Goal: Task Accomplishment & Management: Manage account settings

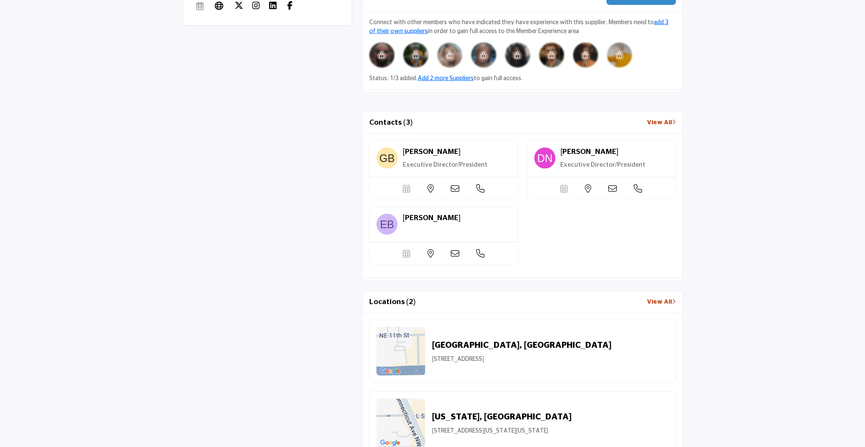
scroll to position [646, 0]
click at [459, 187] on icon at bounding box center [455, 189] width 8 height 8
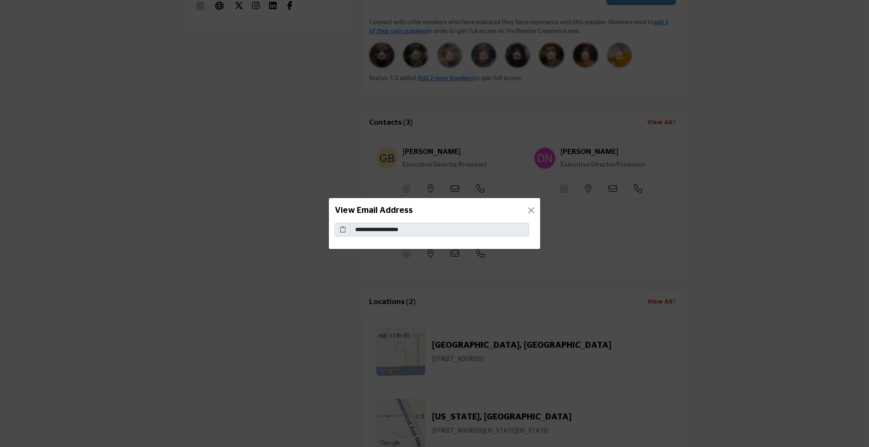
click at [528, 202] on div "View Email Address" at bounding box center [434, 210] width 211 height 25
click at [531, 213] on button "Close" at bounding box center [531, 211] width 12 height 12
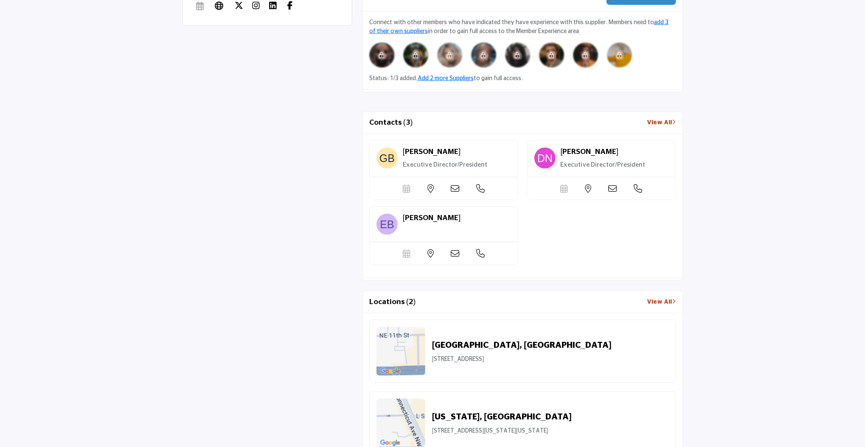
click at [456, 200] on div "Scheduler url is currently unavailable for this contact." at bounding box center [444, 188] width 148 height 22
click at [455, 193] on icon at bounding box center [455, 189] width 8 height 8
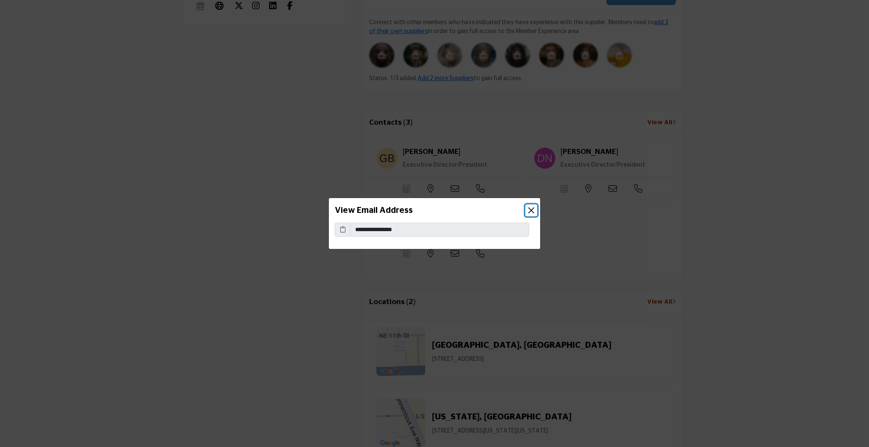
click at [529, 210] on button "Close" at bounding box center [531, 211] width 12 height 12
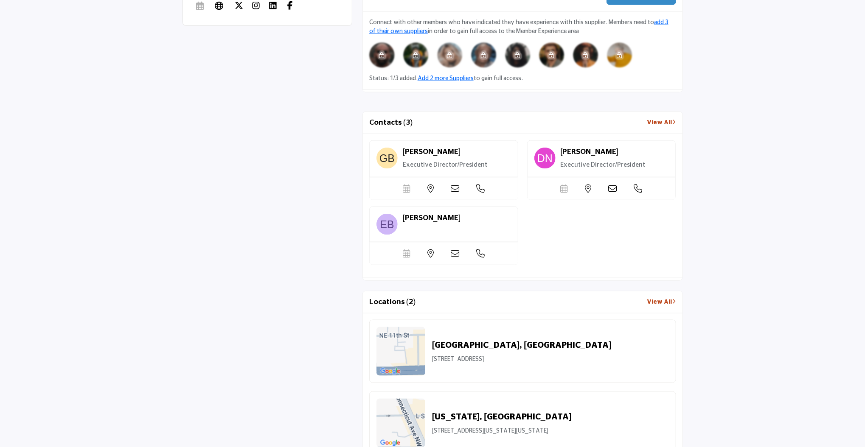
click at [457, 191] on icon at bounding box center [455, 189] width 8 height 8
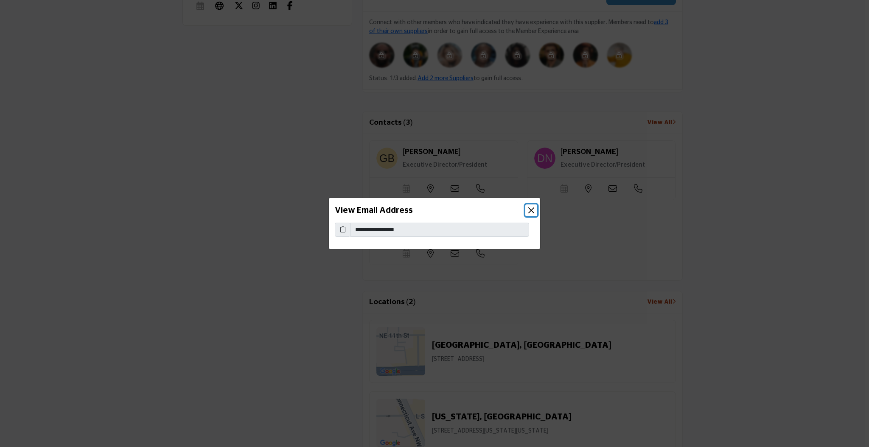
click at [530, 210] on button "Close" at bounding box center [531, 211] width 12 height 12
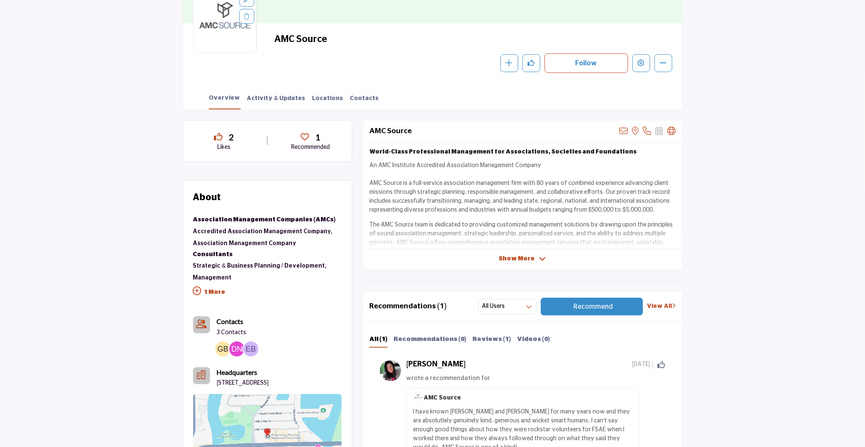
scroll to position [80, 0]
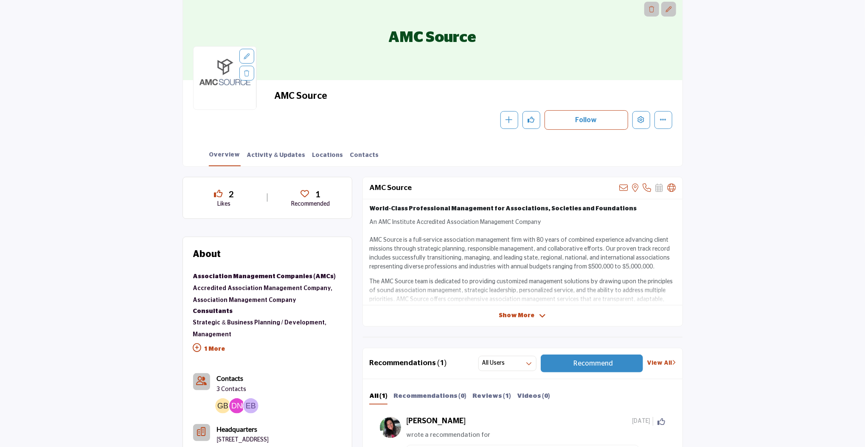
click at [505, 308] on div "AMC Source View email address of this listing View the location of this listing…" at bounding box center [522, 252] width 320 height 150
click at [510, 314] on span "Show More" at bounding box center [517, 316] width 36 height 9
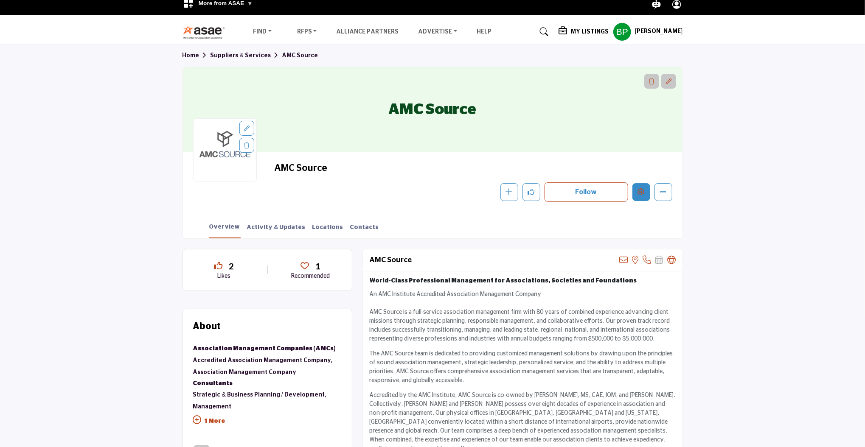
scroll to position [0, 0]
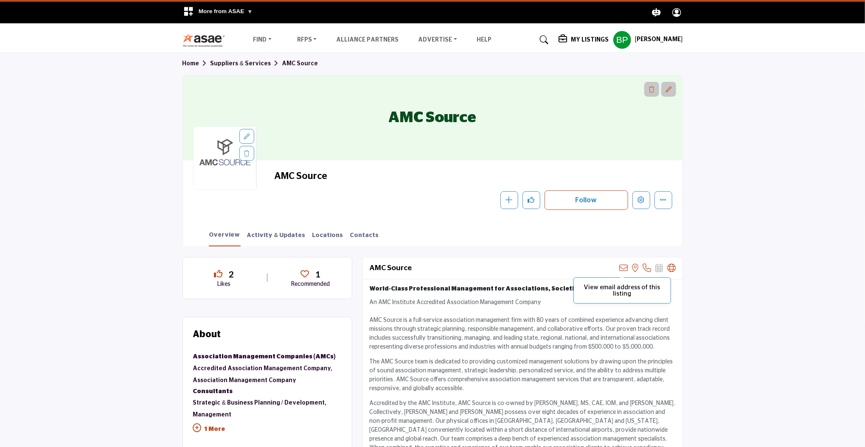
click at [621, 266] on icon at bounding box center [624, 268] width 8 height 8
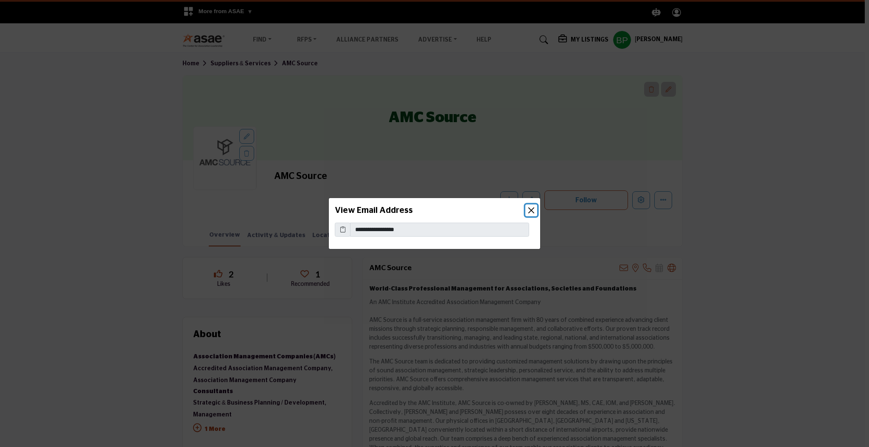
click at [531, 213] on button "Close" at bounding box center [531, 211] width 12 height 12
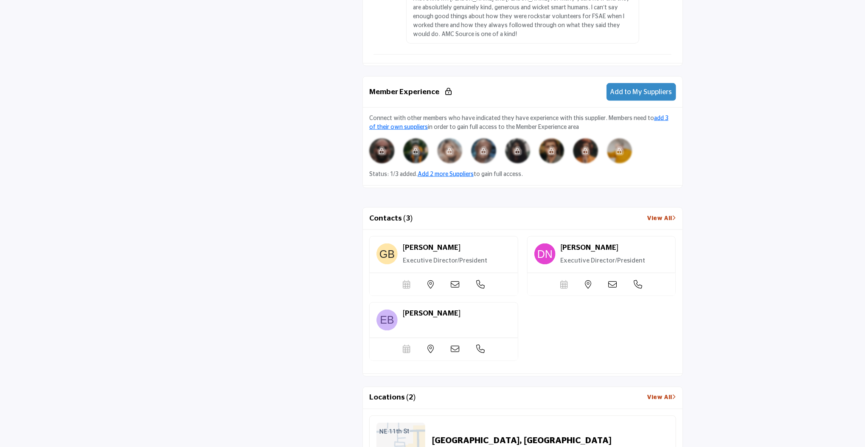
scroll to position [792, 0]
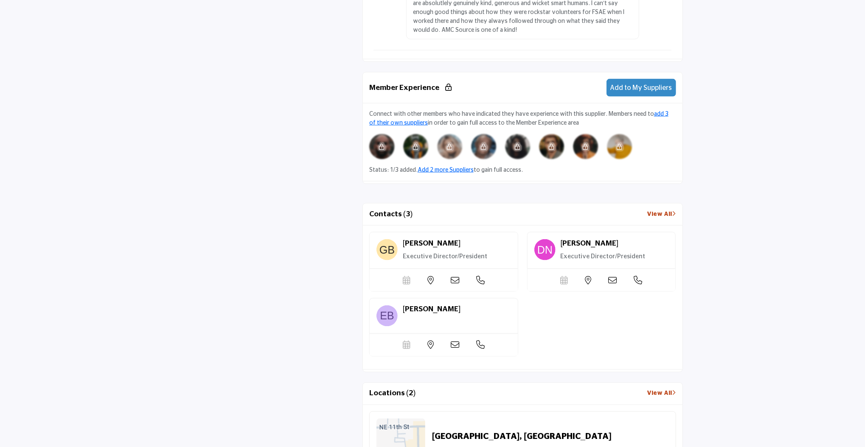
click at [455, 285] on icon at bounding box center [455, 280] width 8 height 8
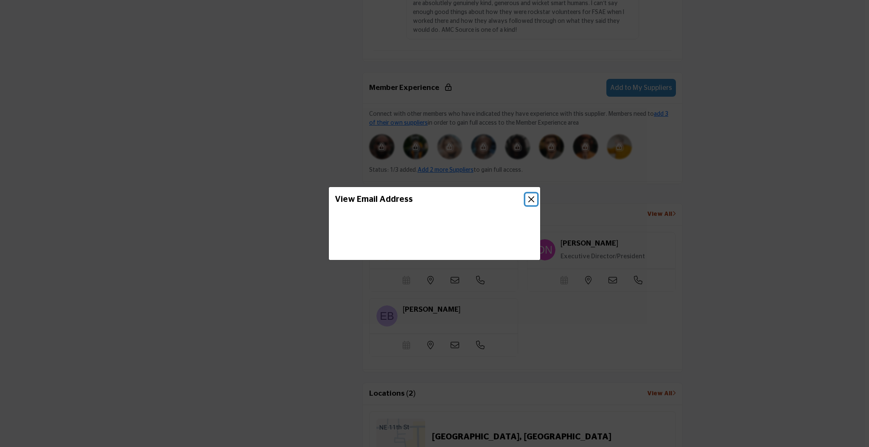
click at [531, 199] on button "Close" at bounding box center [531, 200] width 12 height 12
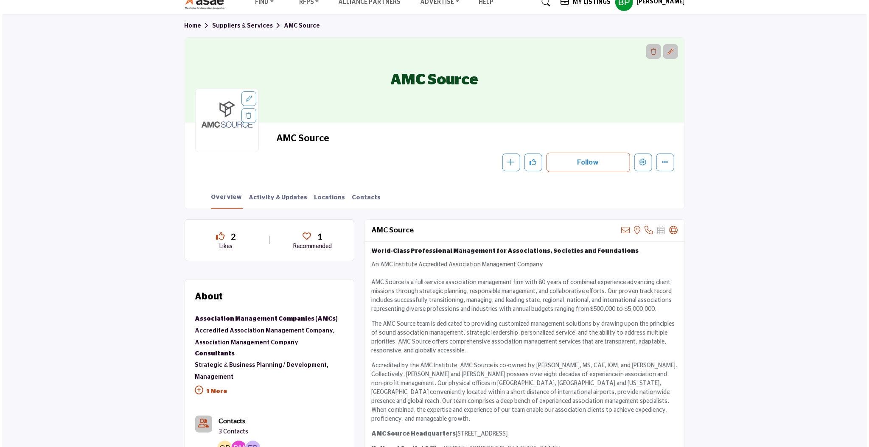
scroll to position [0, 0]
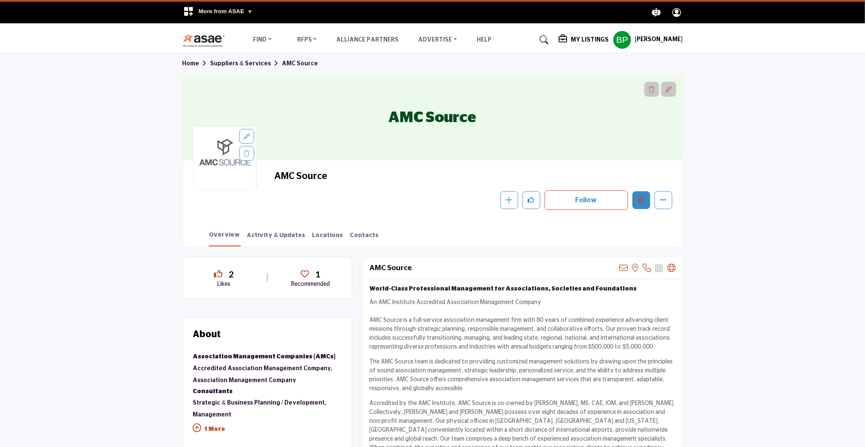
click at [642, 204] on button "Edit company" at bounding box center [641, 200] width 18 height 18
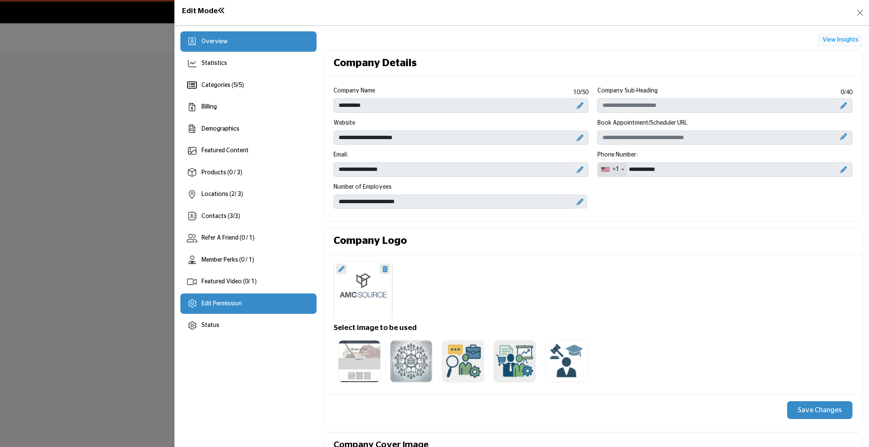
click at [232, 299] on div "Edit Permission" at bounding box center [248, 304] width 137 height 20
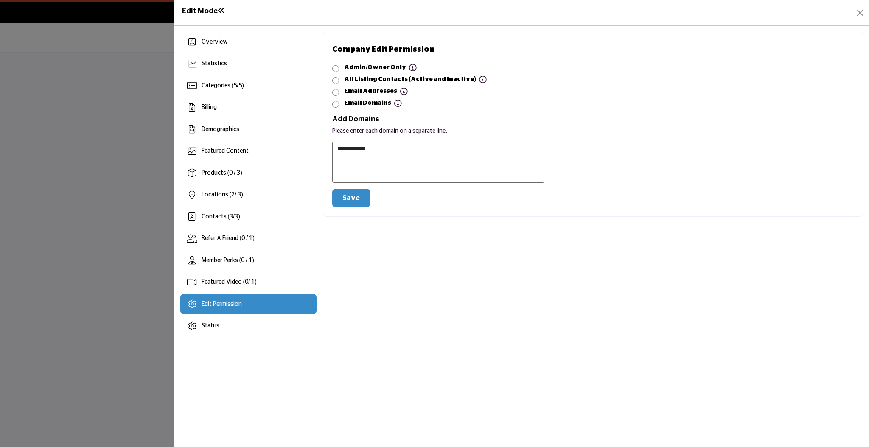
click at [130, 175] on div at bounding box center [434, 223] width 869 height 447
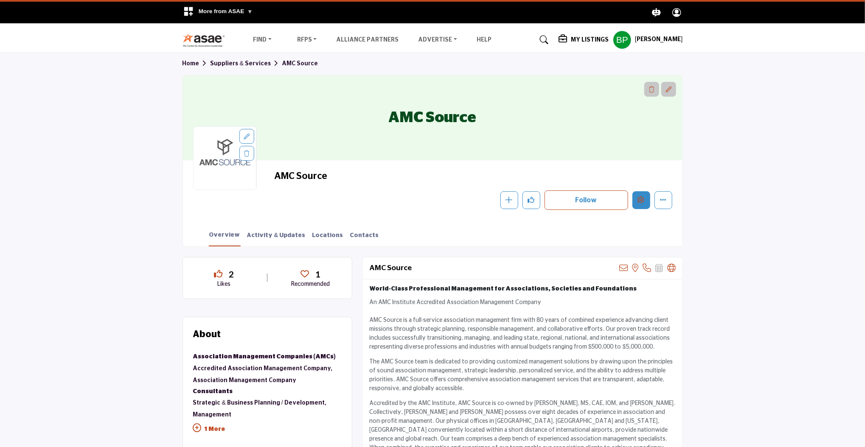
click at [641, 204] on button "Edit company" at bounding box center [641, 200] width 18 height 18
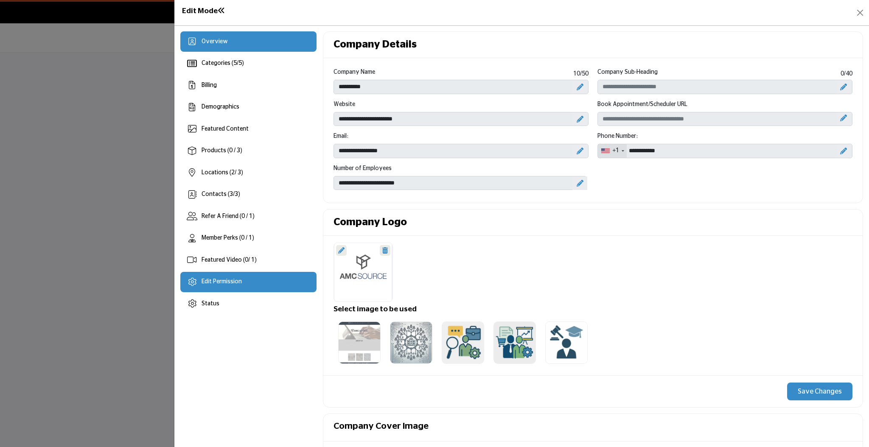
click at [236, 286] on div "Edit Permission" at bounding box center [222, 282] width 40 height 9
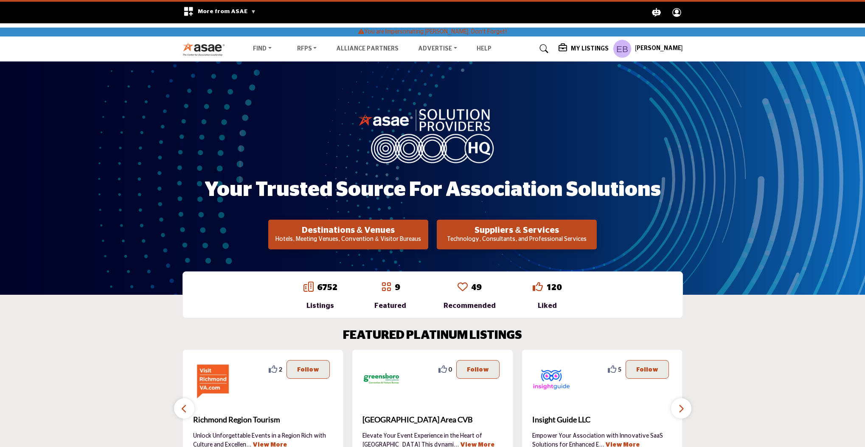
click at [579, 50] on h5 "My Listings" at bounding box center [590, 49] width 38 height 8
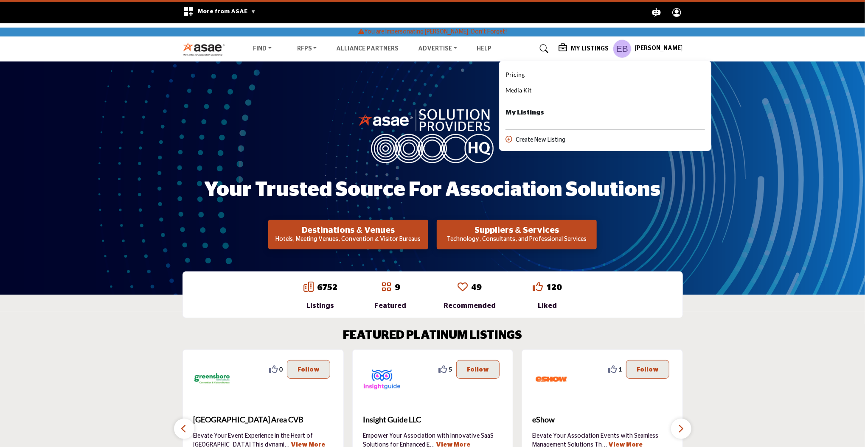
click at [548, 46] on icon at bounding box center [544, 49] width 8 height 8
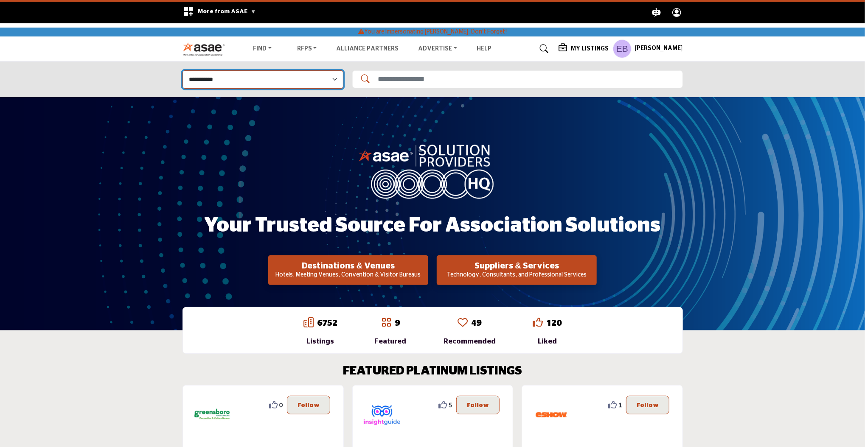
click at [291, 74] on select "**********" at bounding box center [263, 79] width 161 height 18
select select "**********"
click at [183, 70] on select "**********" at bounding box center [263, 79] width 161 height 18
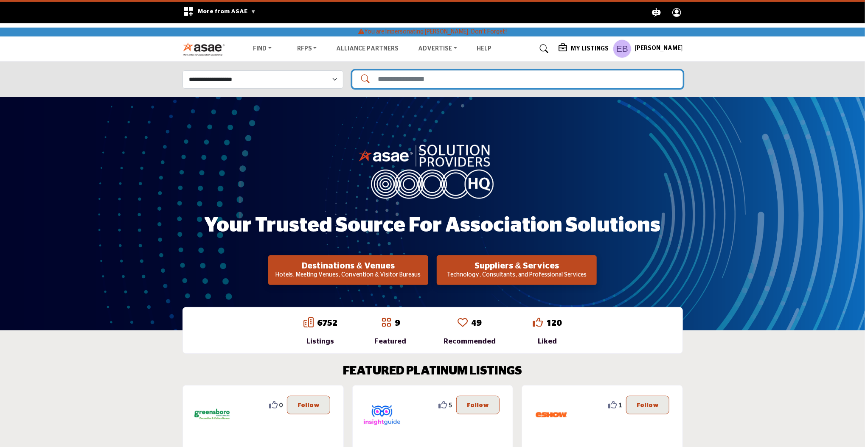
click at [427, 76] on input "Search Solutions" at bounding box center [517, 79] width 331 height 18
type input "**********"
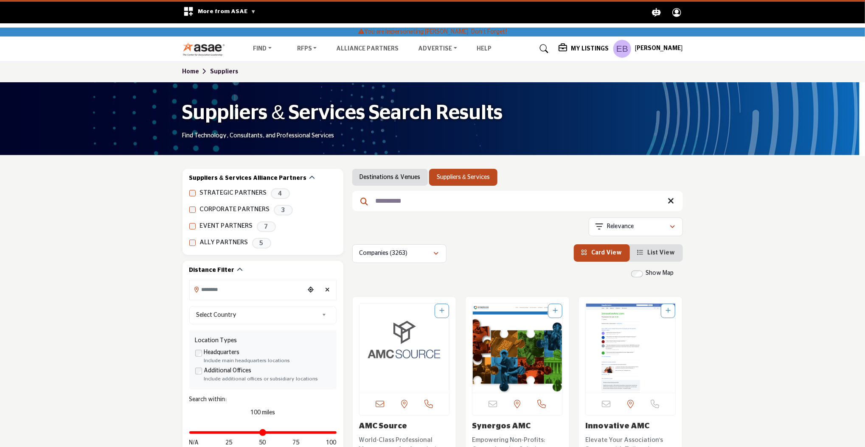
click at [399, 331] on img "Open Listing in new tab" at bounding box center [404, 348] width 90 height 89
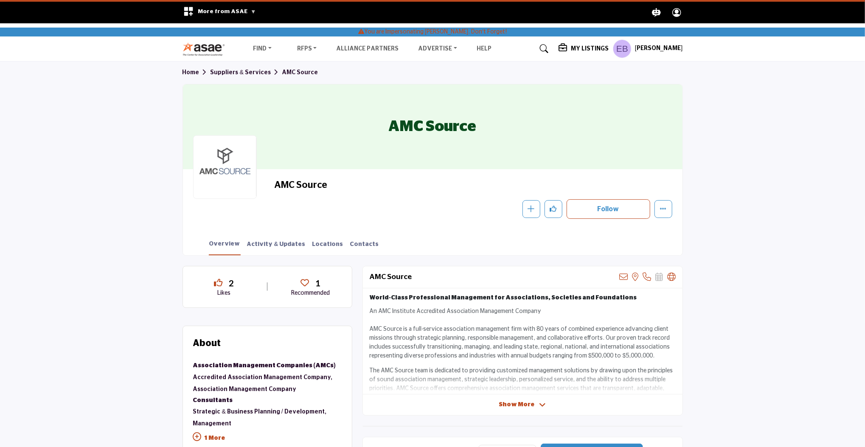
click at [652, 45] on h5 "[PERSON_NAME]" at bounding box center [659, 49] width 48 height 8
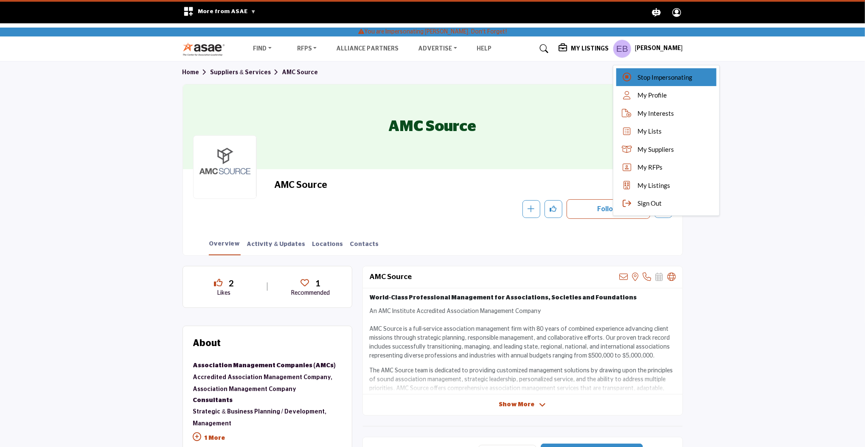
click at [633, 78] on icon at bounding box center [627, 77] width 13 height 8
click at [0, 0] on div at bounding box center [0, 0] width 0 height 0
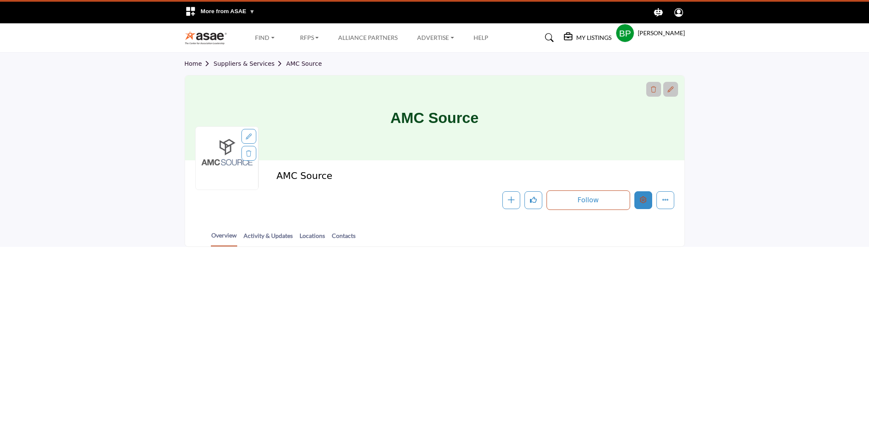
click at [643, 202] on icon "Edit company" at bounding box center [643, 200] width 7 height 7
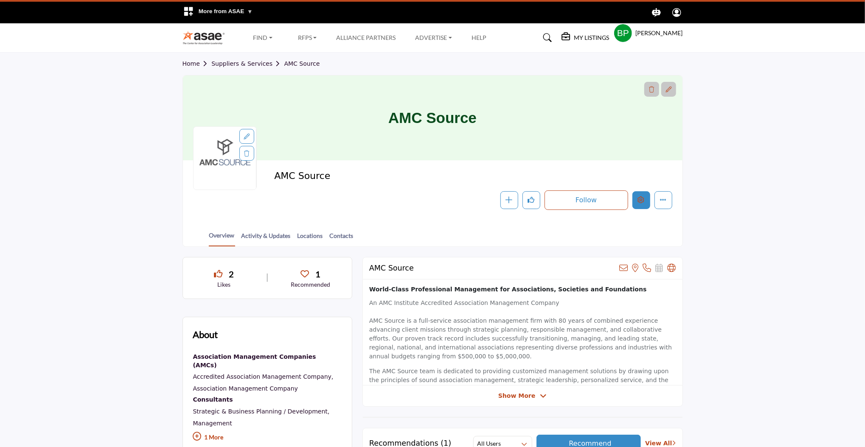
click at [641, 202] on icon "Edit company" at bounding box center [641, 200] width 7 height 7
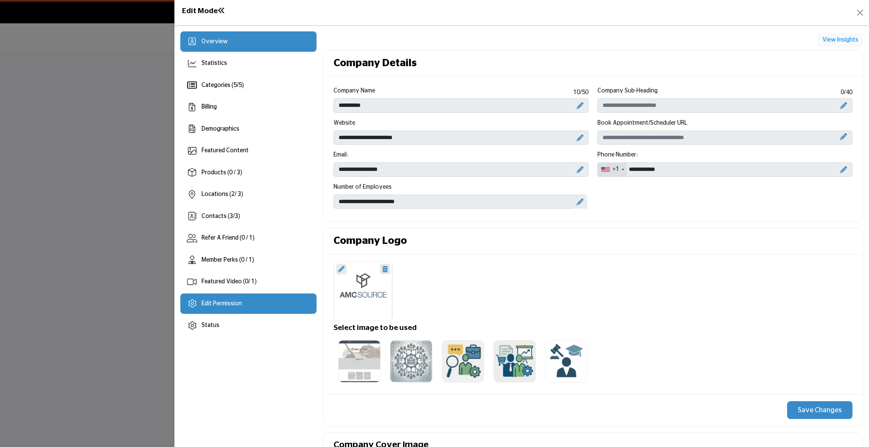
click at [235, 304] on span "Edit Permission" at bounding box center [222, 304] width 40 height 6
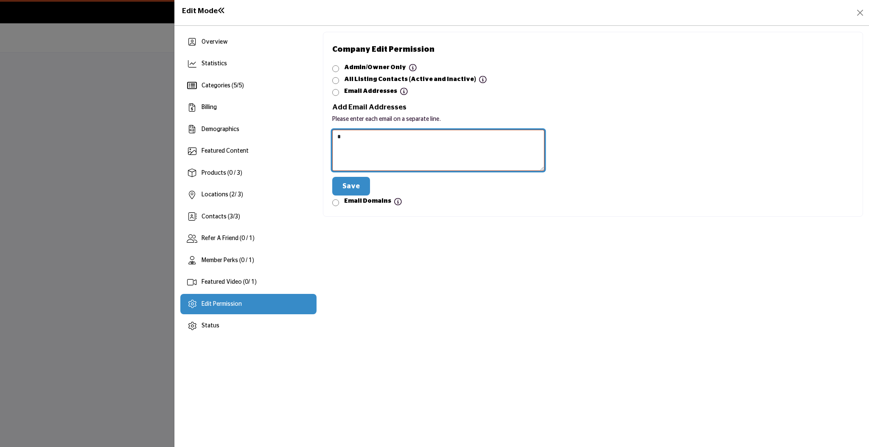
click at [382, 139] on textarea at bounding box center [438, 150] width 212 height 41
paste textarea "**********"
type textarea "**********"
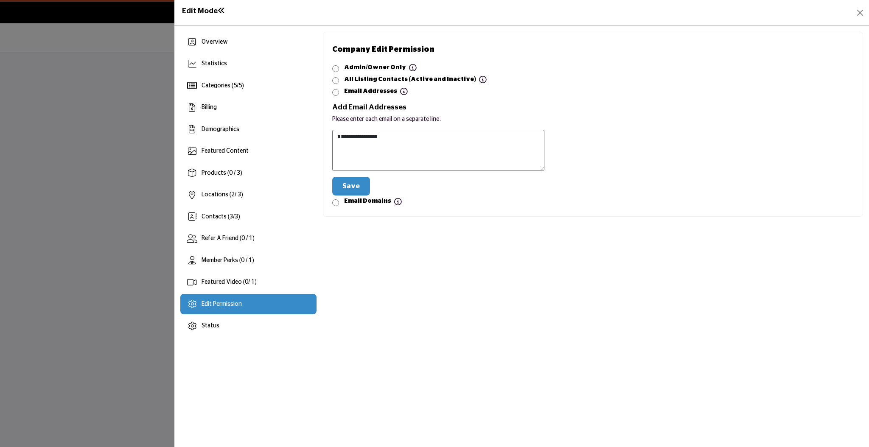
click at [345, 186] on button "Save" at bounding box center [351, 186] width 38 height 19
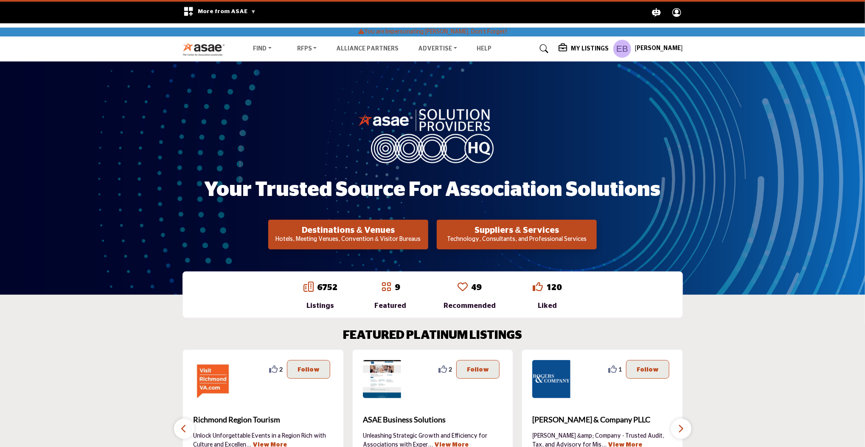
click at [847, 399] on section "FEATURED PLATINUM LISTINGS 0 0 Follow Following Greensboro Area CVB ... View Mo…" at bounding box center [432, 414] width 865 height 205
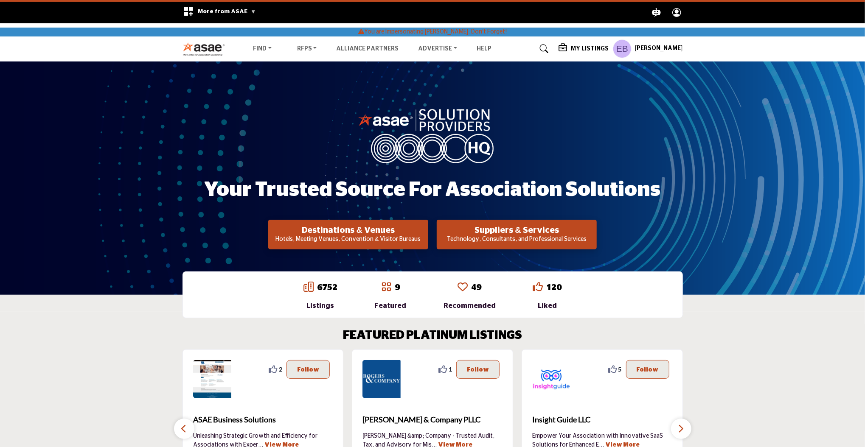
click at [586, 46] on h5 "My Listings" at bounding box center [590, 49] width 38 height 8
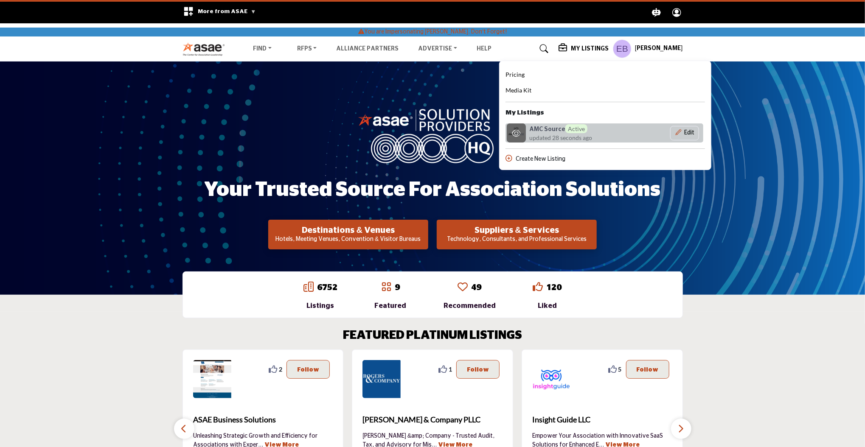
click at [548, 136] on span "updated 28 seconds ago" at bounding box center [560, 137] width 63 height 9
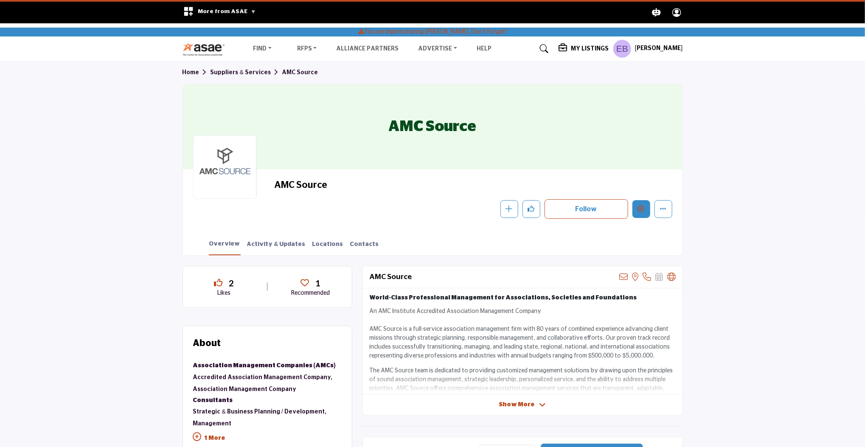
click at [638, 208] on icon "Edit company" at bounding box center [641, 208] width 7 height 7
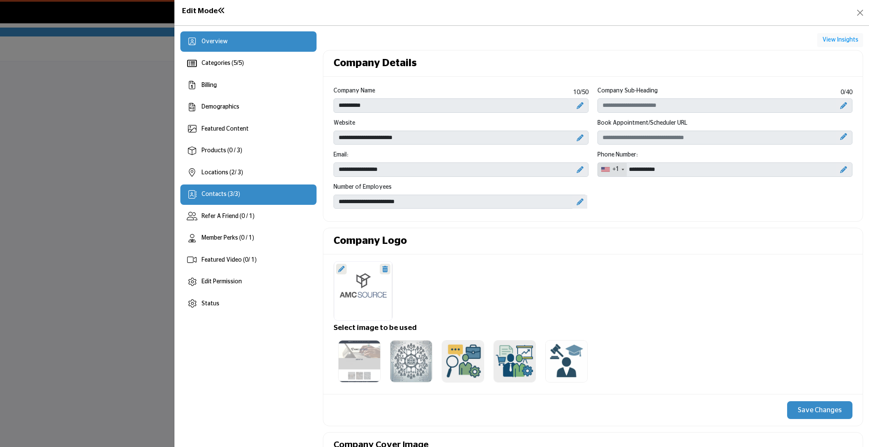
click at [243, 186] on div "Contacts ( 3 / 3 )" at bounding box center [248, 195] width 137 height 20
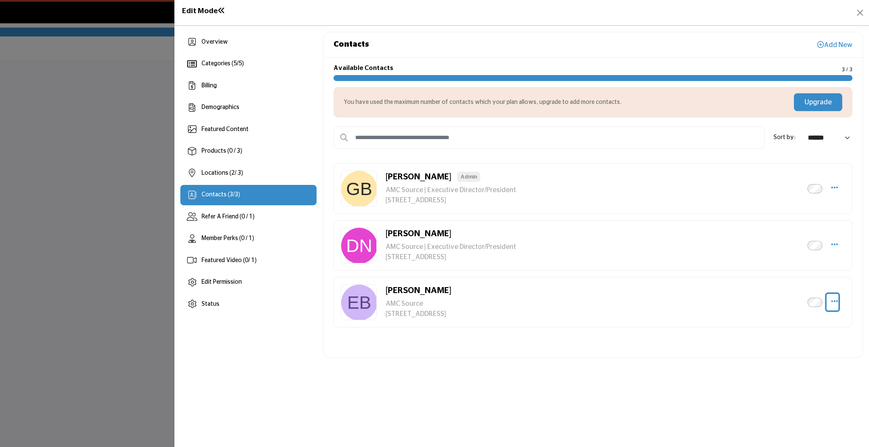
click at [838, 299] on icon "Select Droddown options" at bounding box center [834, 302] width 7 height 8
click at [781, 343] on link "Edit Contact" at bounding box center [794, 342] width 82 height 15
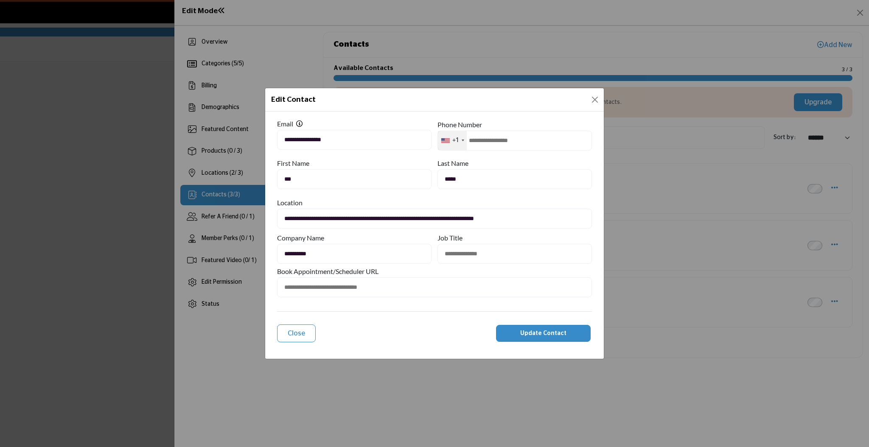
type input "**********"
type input "**"
type input "*****"
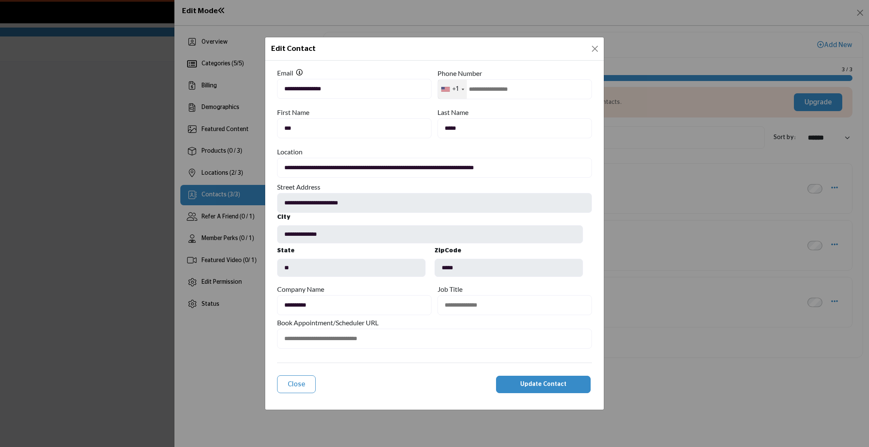
click at [482, 309] on input "text" at bounding box center [515, 305] width 154 height 20
type input "**********"
click at [558, 388] on span "Update Contact" at bounding box center [543, 385] width 46 height 6
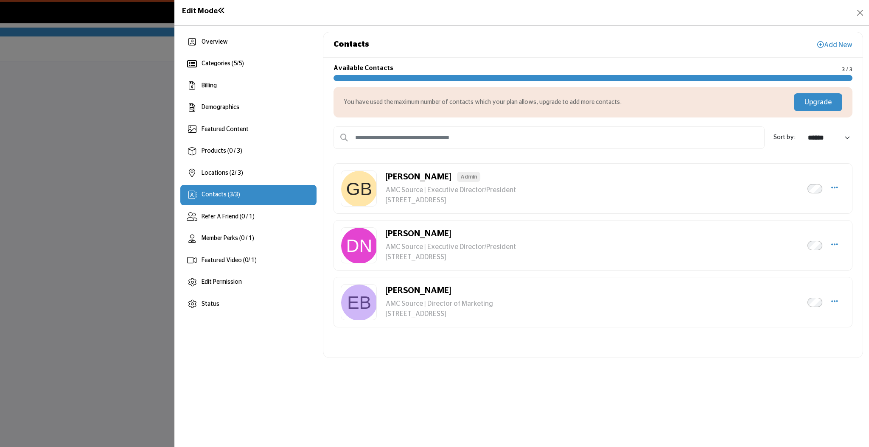
click at [708, 357] on div "Available Contacts 3 / 3 You have used the maximum number of contacts which you…" at bounding box center [592, 208] width 539 height 300
click at [858, 14] on button "Close" at bounding box center [860, 13] width 12 height 12
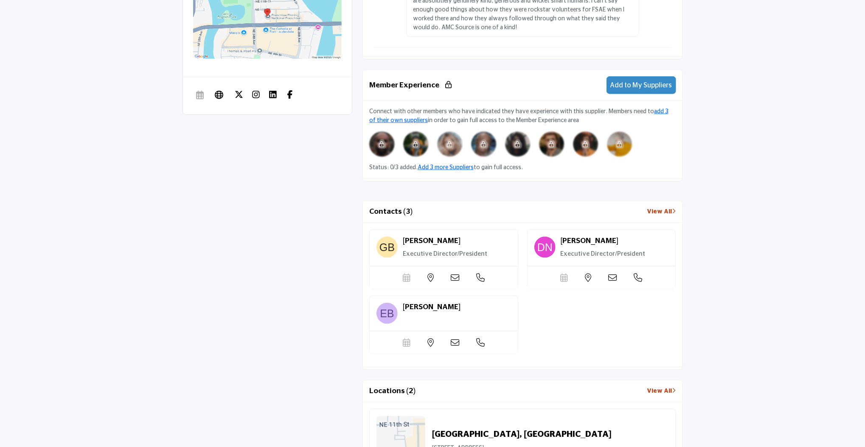
scroll to position [622, 0]
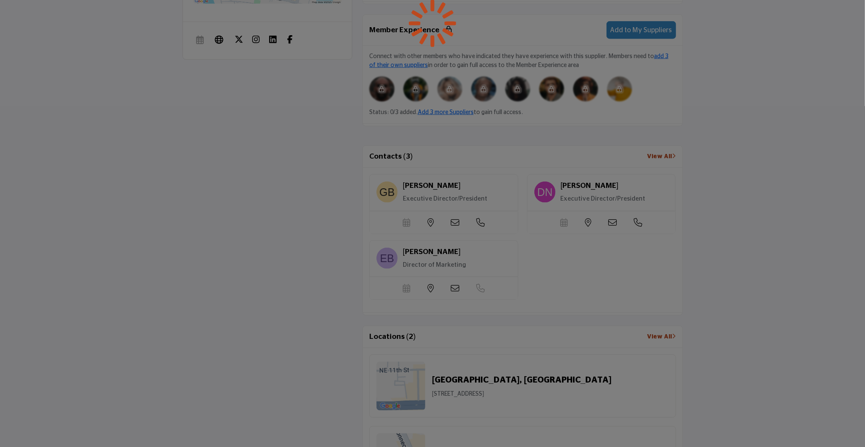
scroll to position [622, 0]
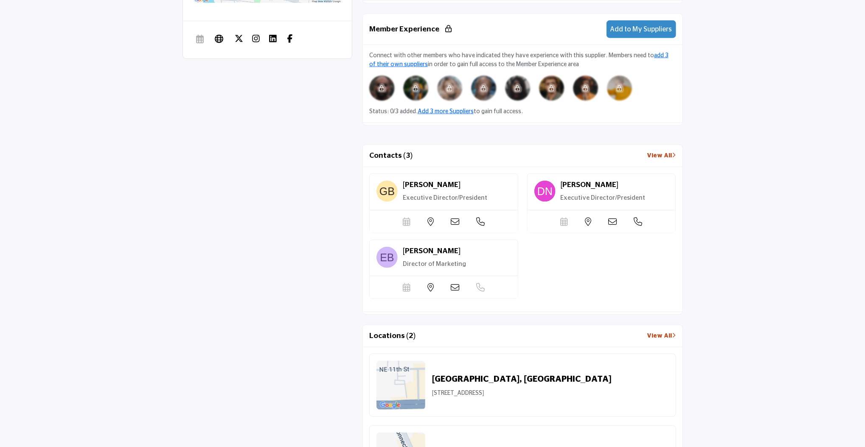
click at [781, 163] on section "2 Likes 1 Recommended" at bounding box center [432, 152] width 865 height 1036
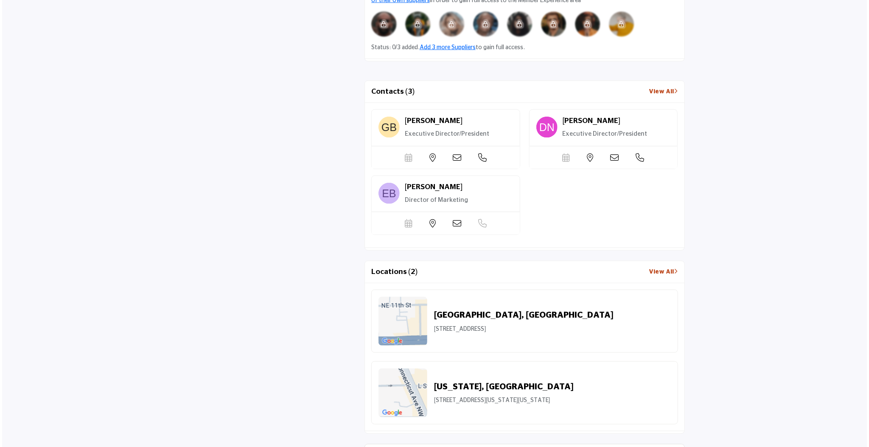
scroll to position [566, 0]
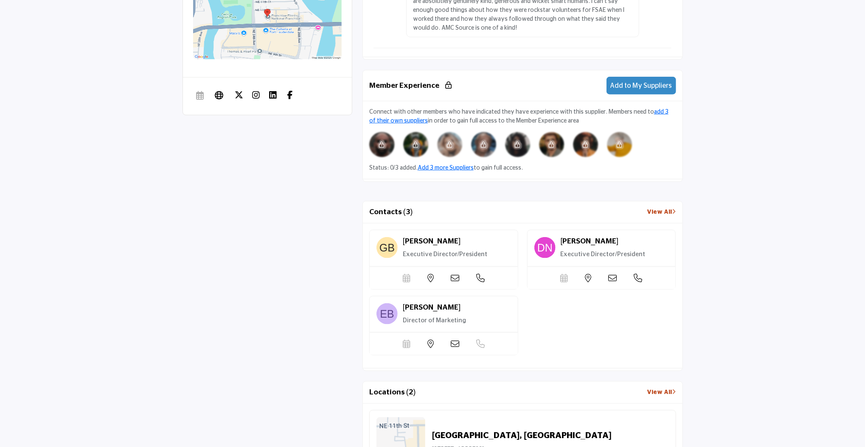
click at [453, 271] on div "Scheduler url is currently unavailable for this contact." at bounding box center [444, 278] width 148 height 22
click at [454, 278] on icon at bounding box center [455, 278] width 8 height 8
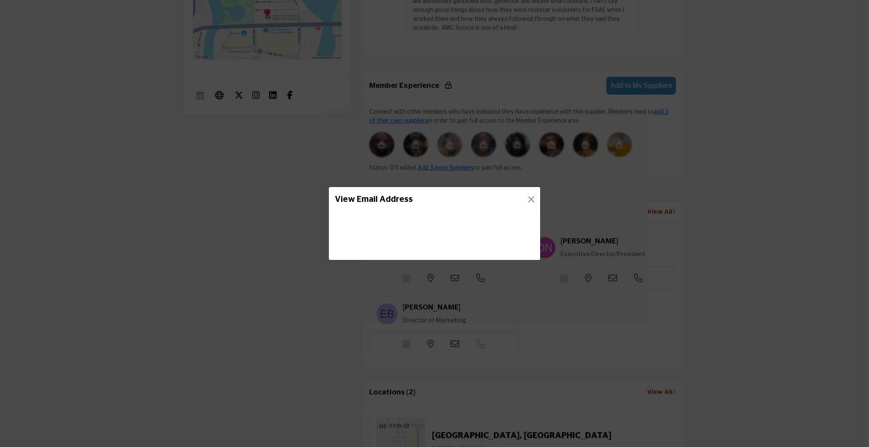
click at [820, 144] on div "**********" at bounding box center [434, 223] width 869 height 447
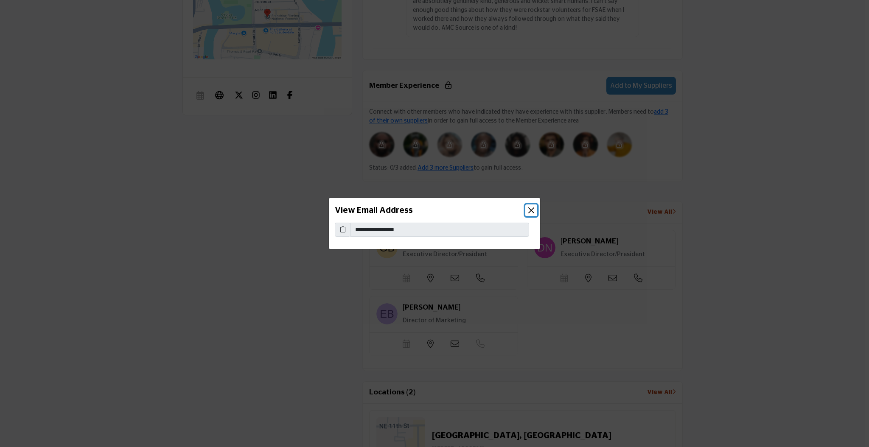
click at [531, 209] on button "Close" at bounding box center [531, 211] width 12 height 12
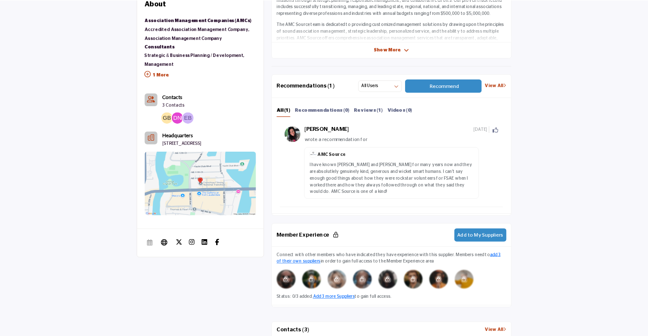
scroll to position [0, 0]
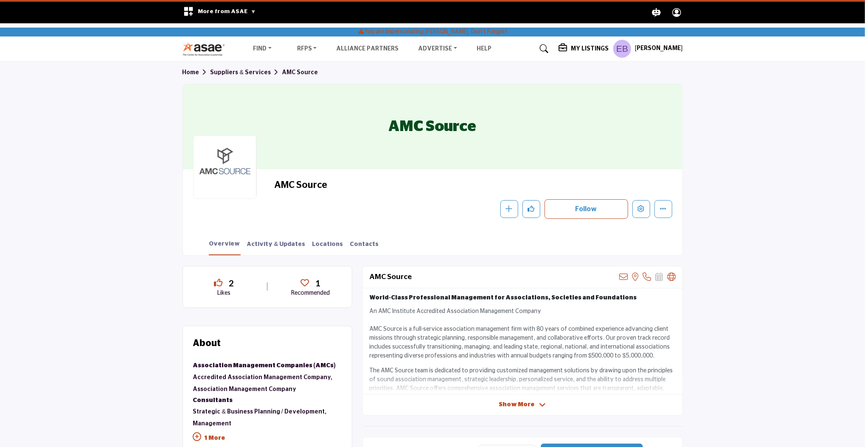
click at [632, 51] on profile-featured-abc28dcd-be75-4b99-9ff7-de5b5c0b46c3 "Show hide supplier dropdown" at bounding box center [622, 48] width 19 height 19
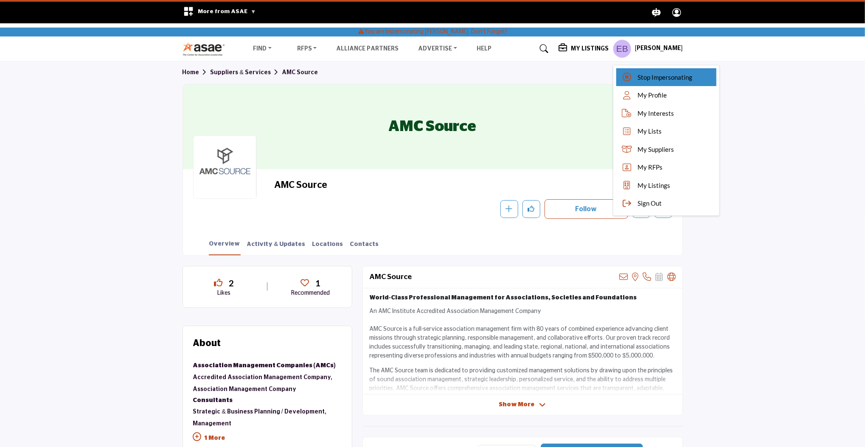
click at [633, 74] on icon at bounding box center [627, 77] width 13 height 8
